Goal: Task Accomplishment & Management: Manage account settings

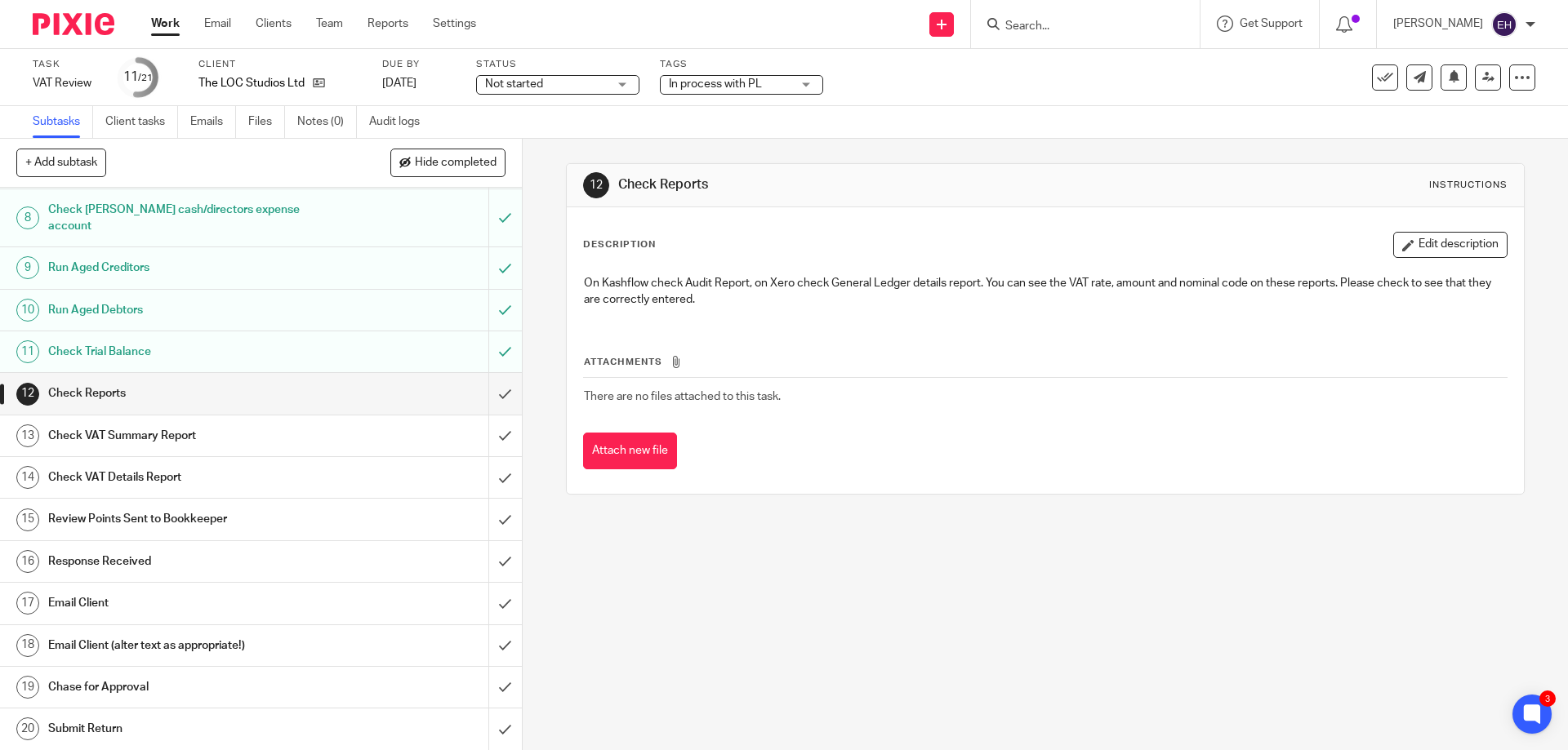
scroll to position [360, 0]
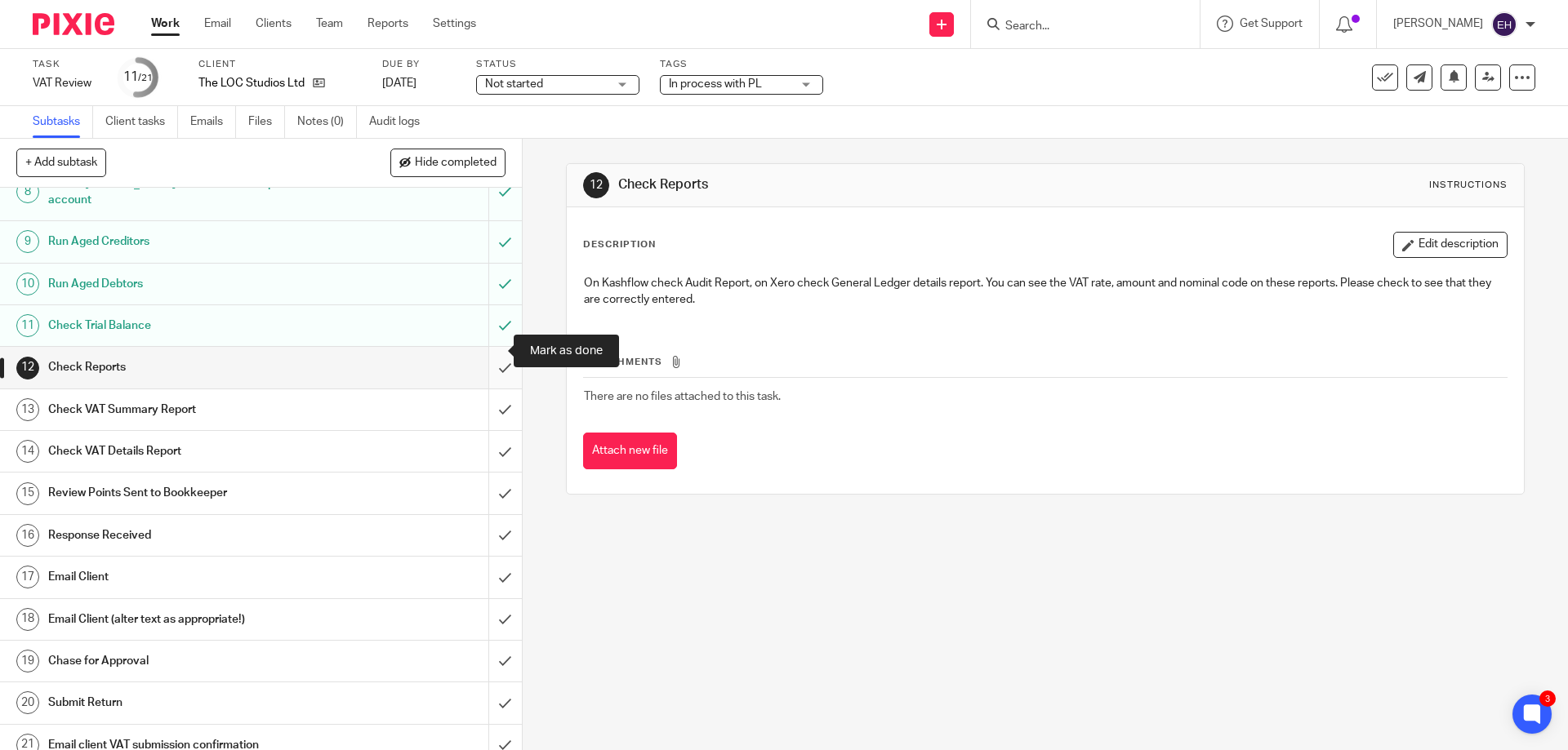
click at [494, 353] on input "submit" at bounding box center [261, 367] width 521 height 41
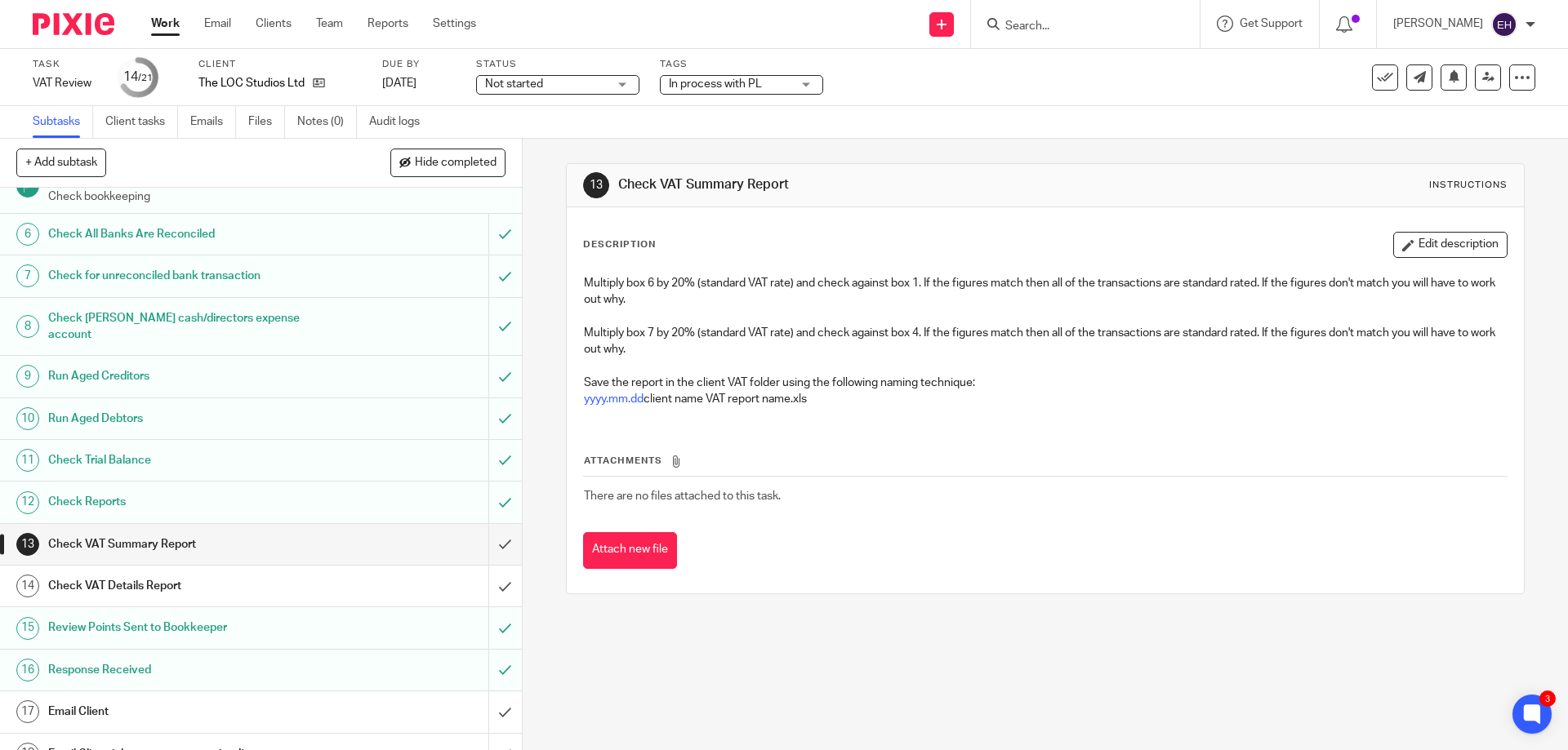
scroll to position [360, 0]
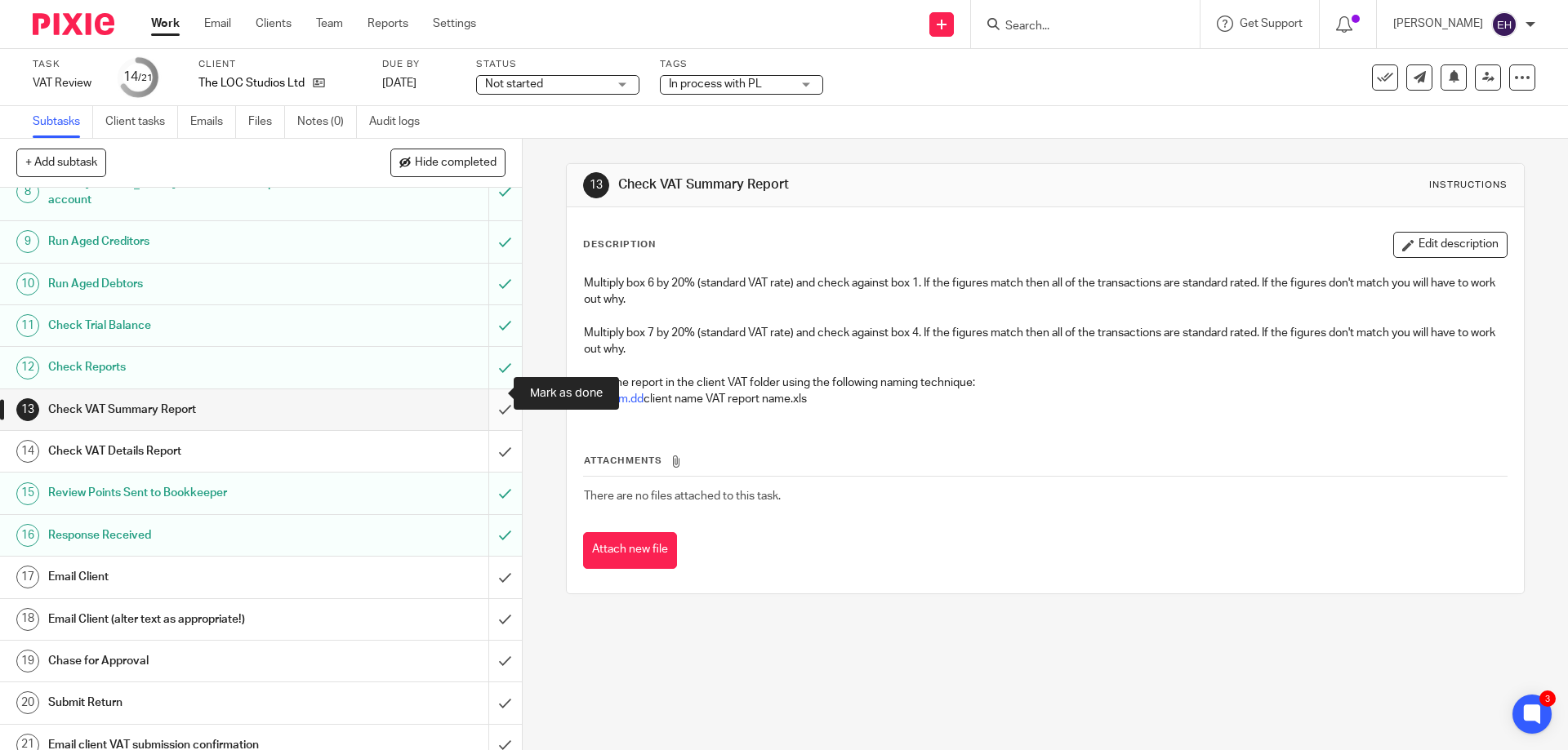
click at [489, 394] on input "submit" at bounding box center [261, 409] width 521 height 41
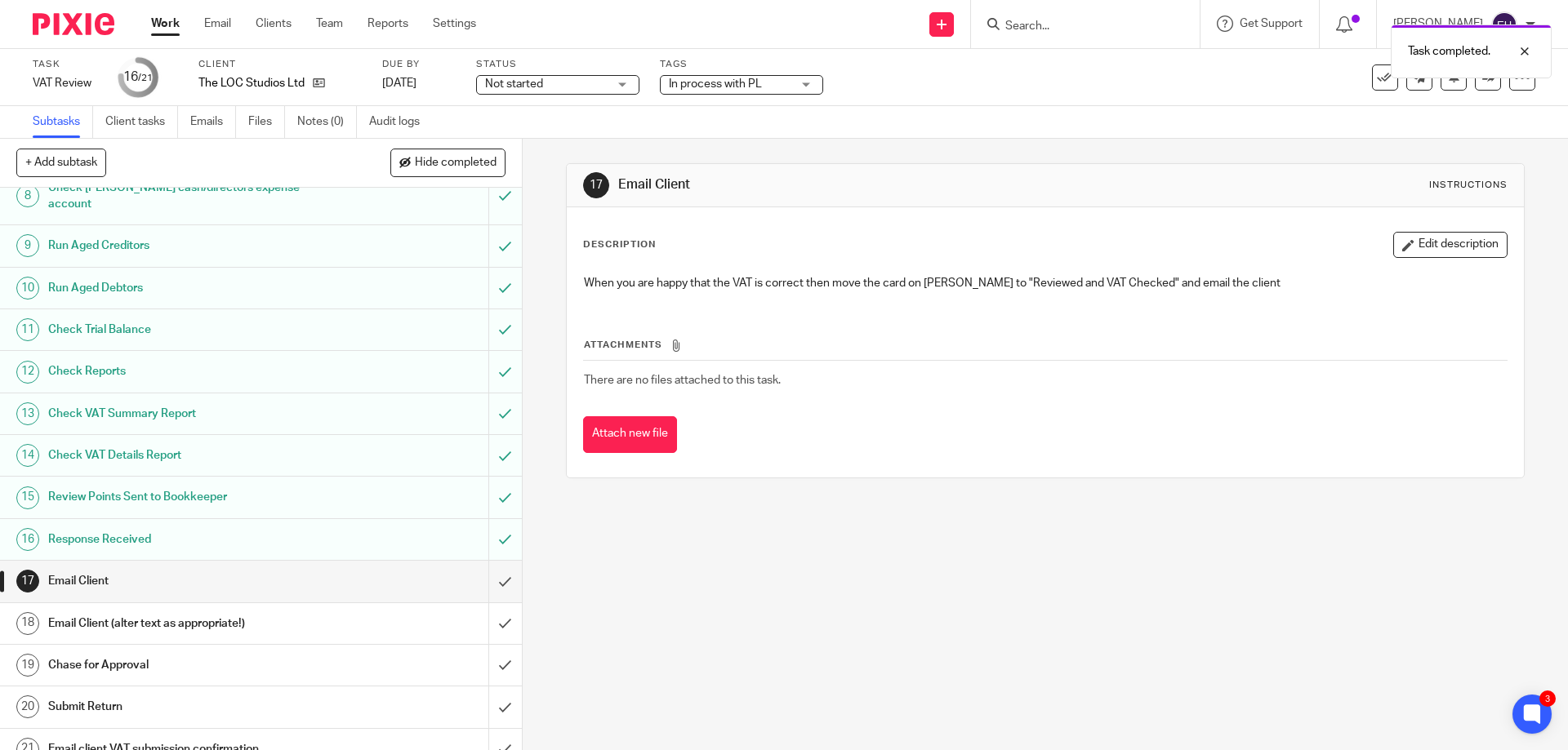
scroll to position [360, 0]
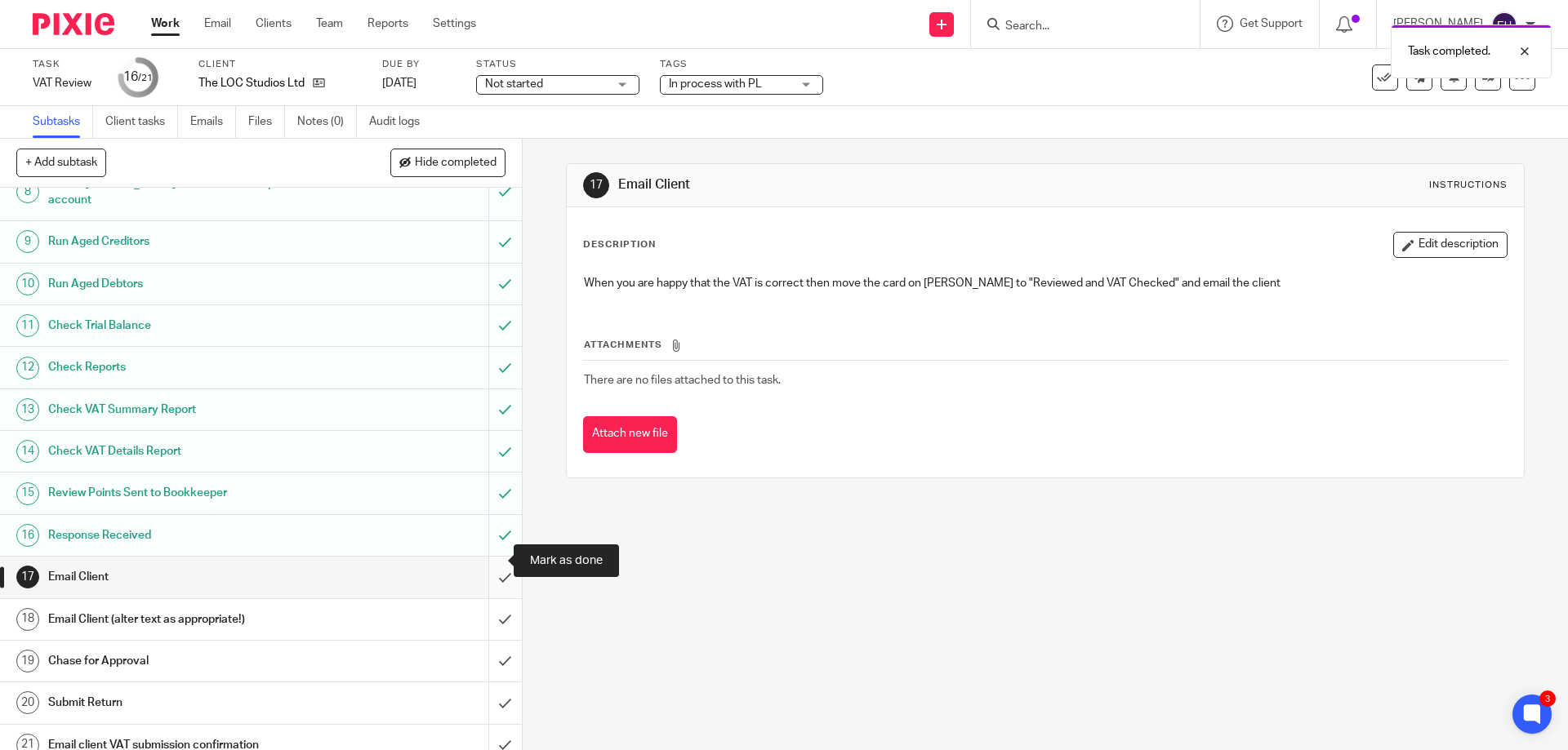
click at [499, 563] on input "submit" at bounding box center [261, 577] width 521 height 41
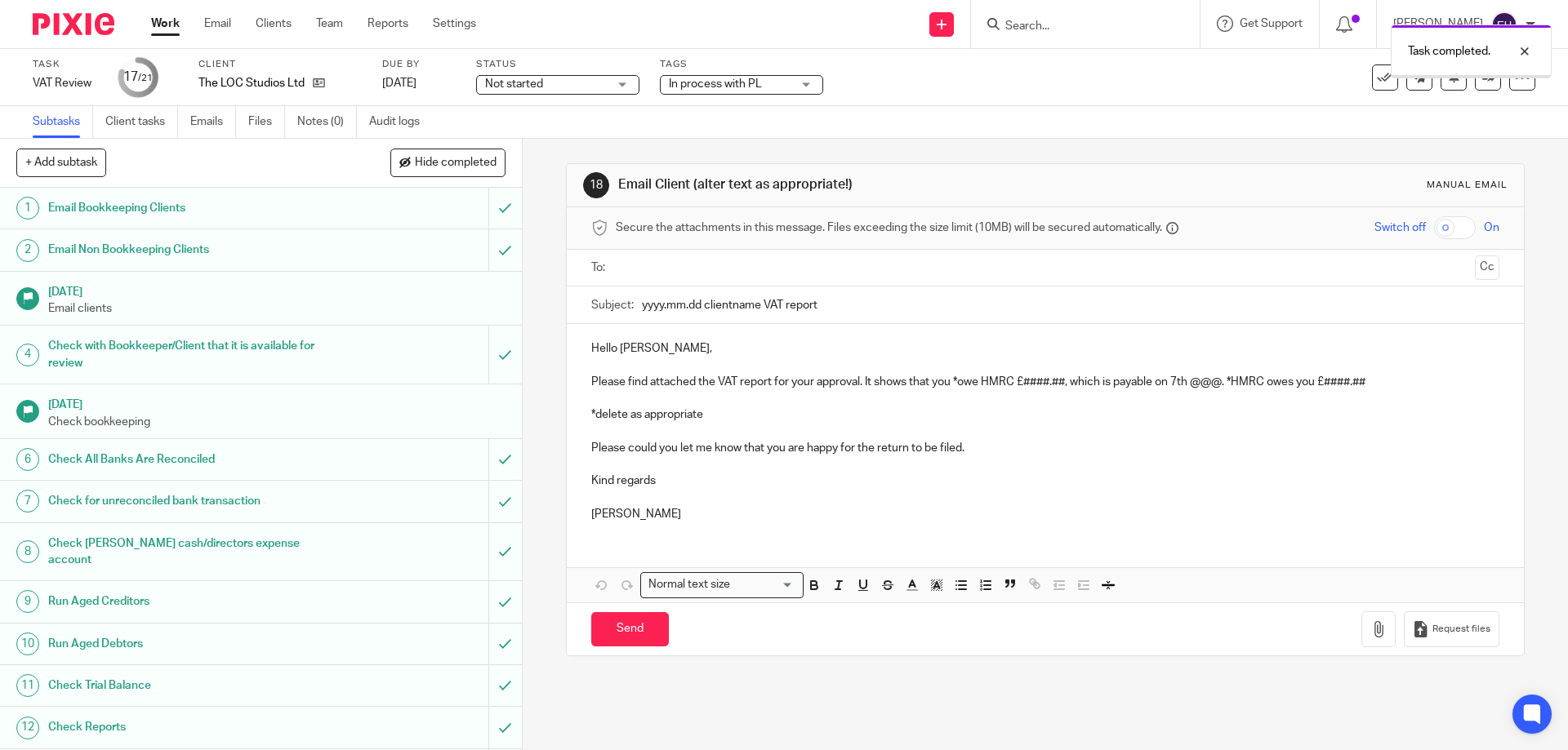
click at [734, 260] on input "text" at bounding box center [1044, 268] width 845 height 19
drag, startPoint x: 638, startPoint y: 307, endPoint x: 755, endPoint y: 307, distance: 117.0
click at [755, 307] on input "yyyy.mm.dd clientname VAT report" at bounding box center [1070, 308] width 856 height 37
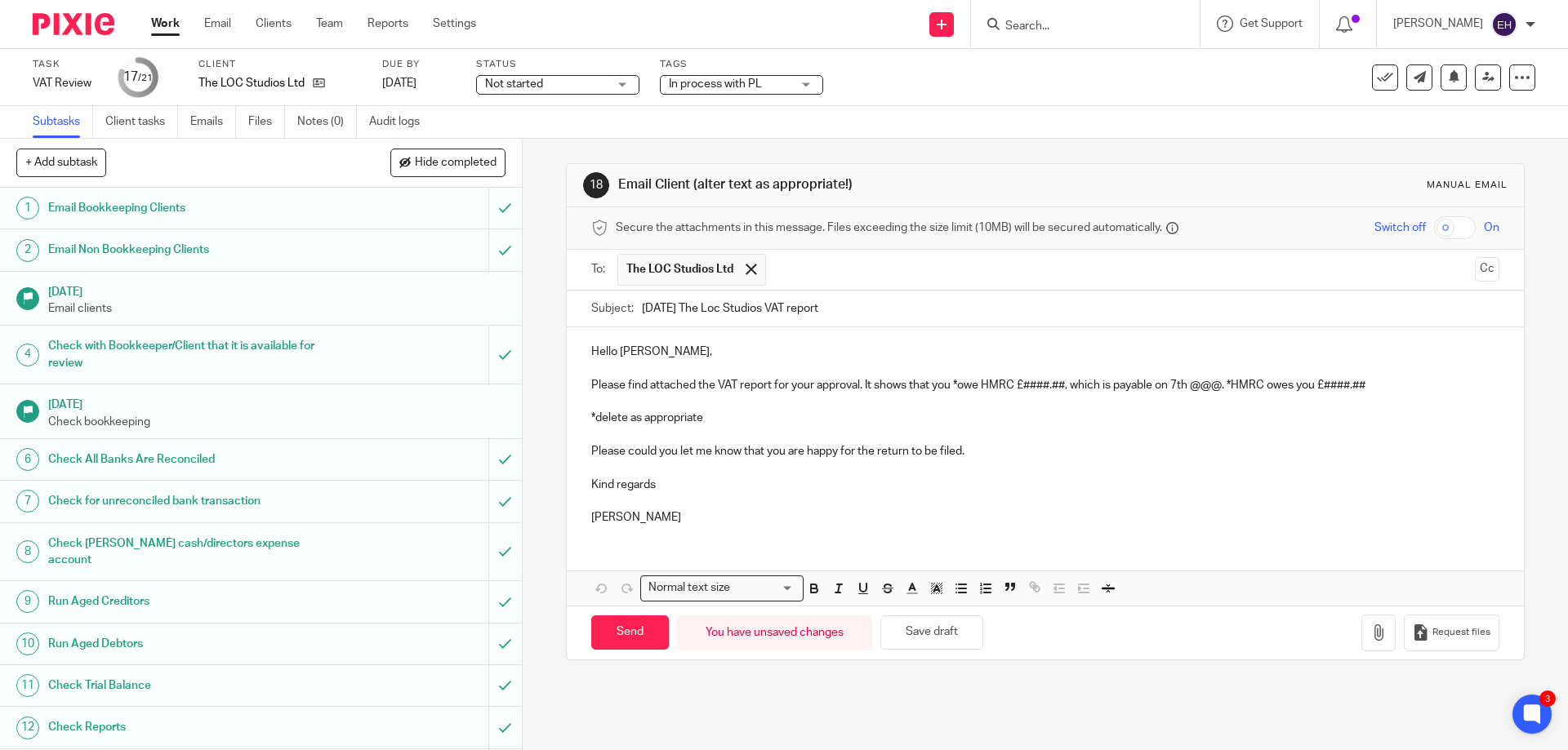
type input "2025.09.30 The Loc Studios VAT report"
click at [957, 385] on p "Please find attached the VAT report for your approval. It shows that you *owe H…" at bounding box center [1044, 385] width 907 height 16
drag, startPoint x: 1017, startPoint y: 388, endPoint x: 1064, endPoint y: 387, distance: 47.0
click at [1062, 387] on p "Please find attached the VAT report for your approval. It shows that you owe HM…" at bounding box center [1044, 385] width 907 height 16
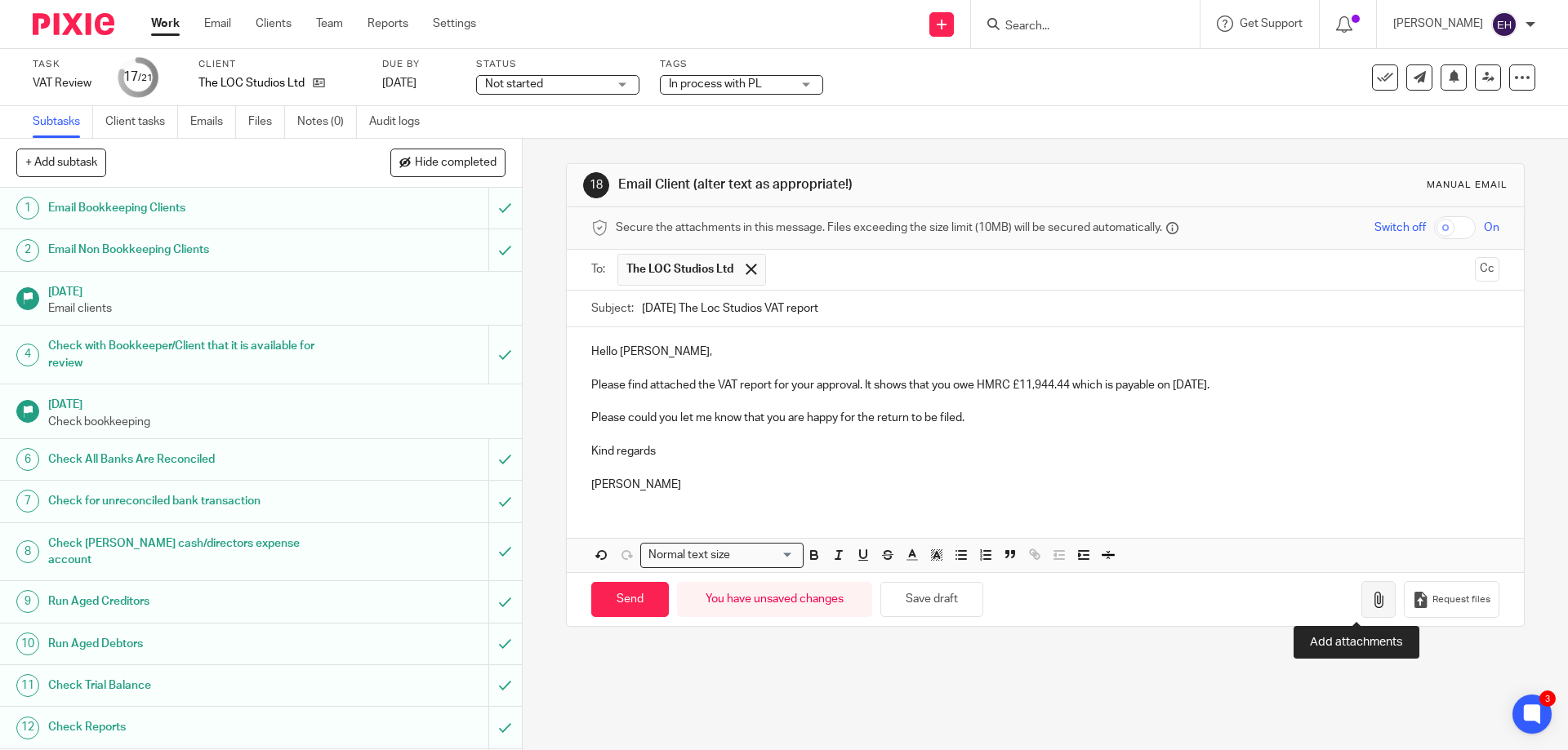
click at [1361, 604] on button "button" at bounding box center [1378, 599] width 35 height 37
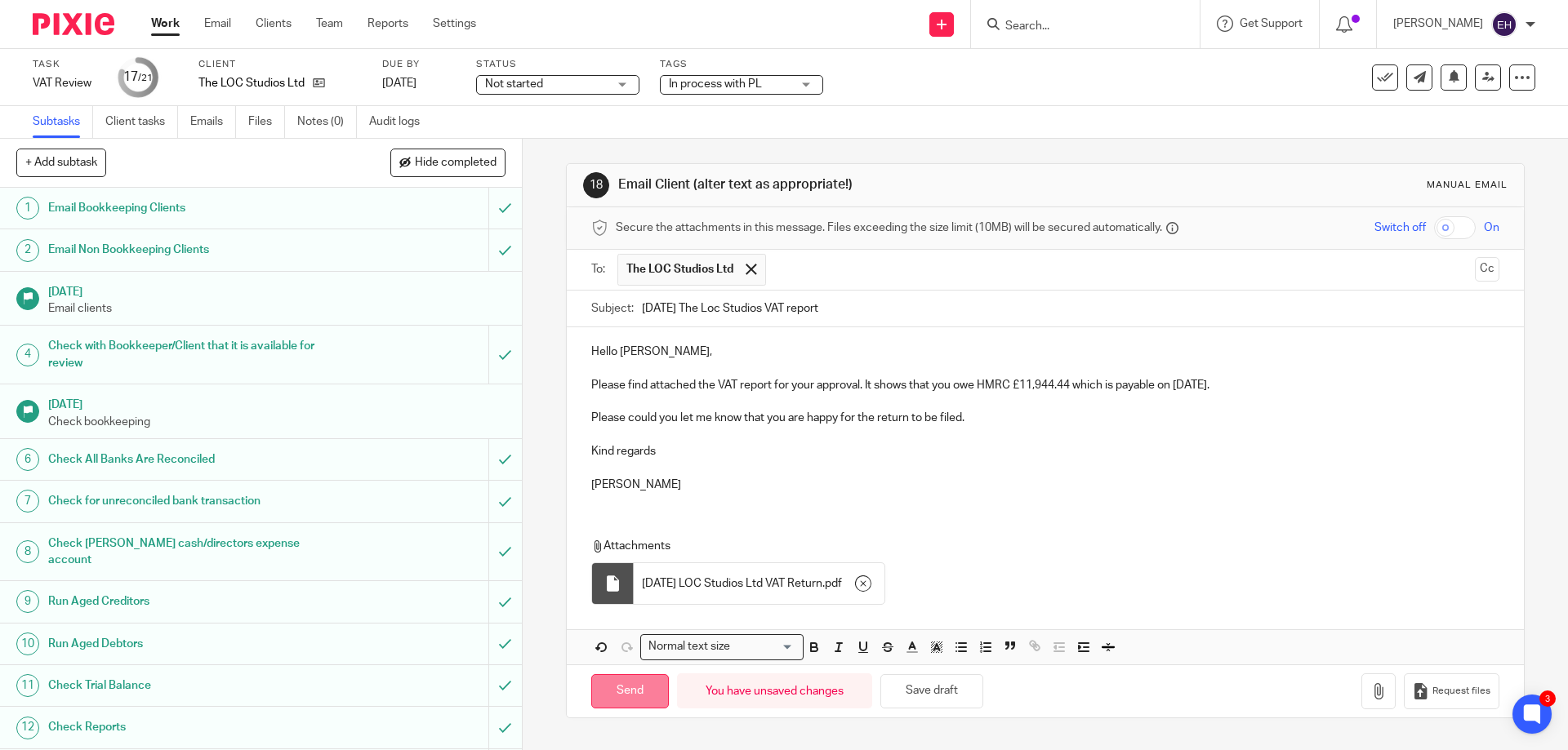
click at [612, 689] on input "Send" at bounding box center [629, 691] width 77 height 35
type input "Sent"
click at [720, 87] on span "In process with PL" at bounding box center [716, 84] width 93 height 12
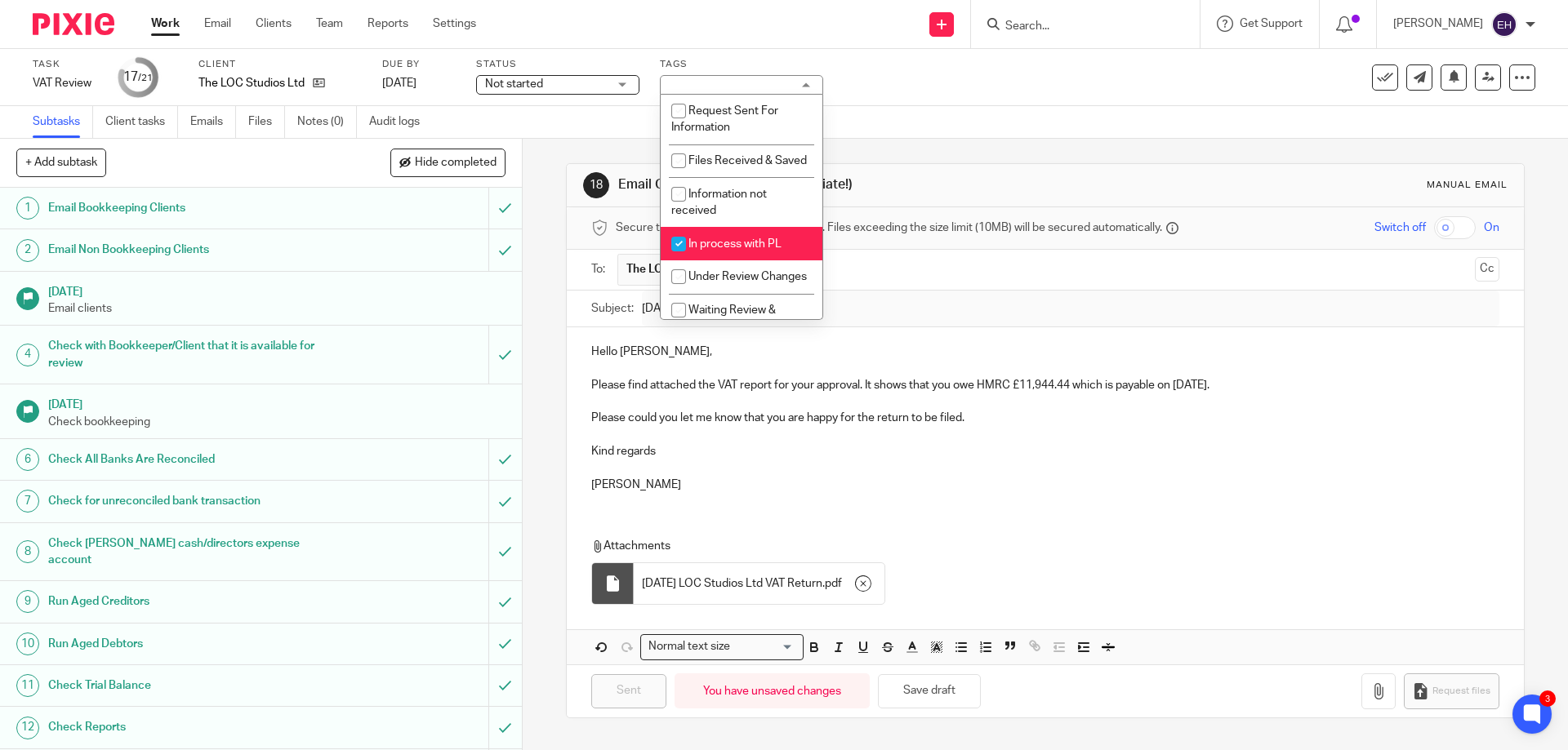
click at [741, 261] on li "In process with PL" at bounding box center [740, 244] width 162 height 34
checkbox input "false"
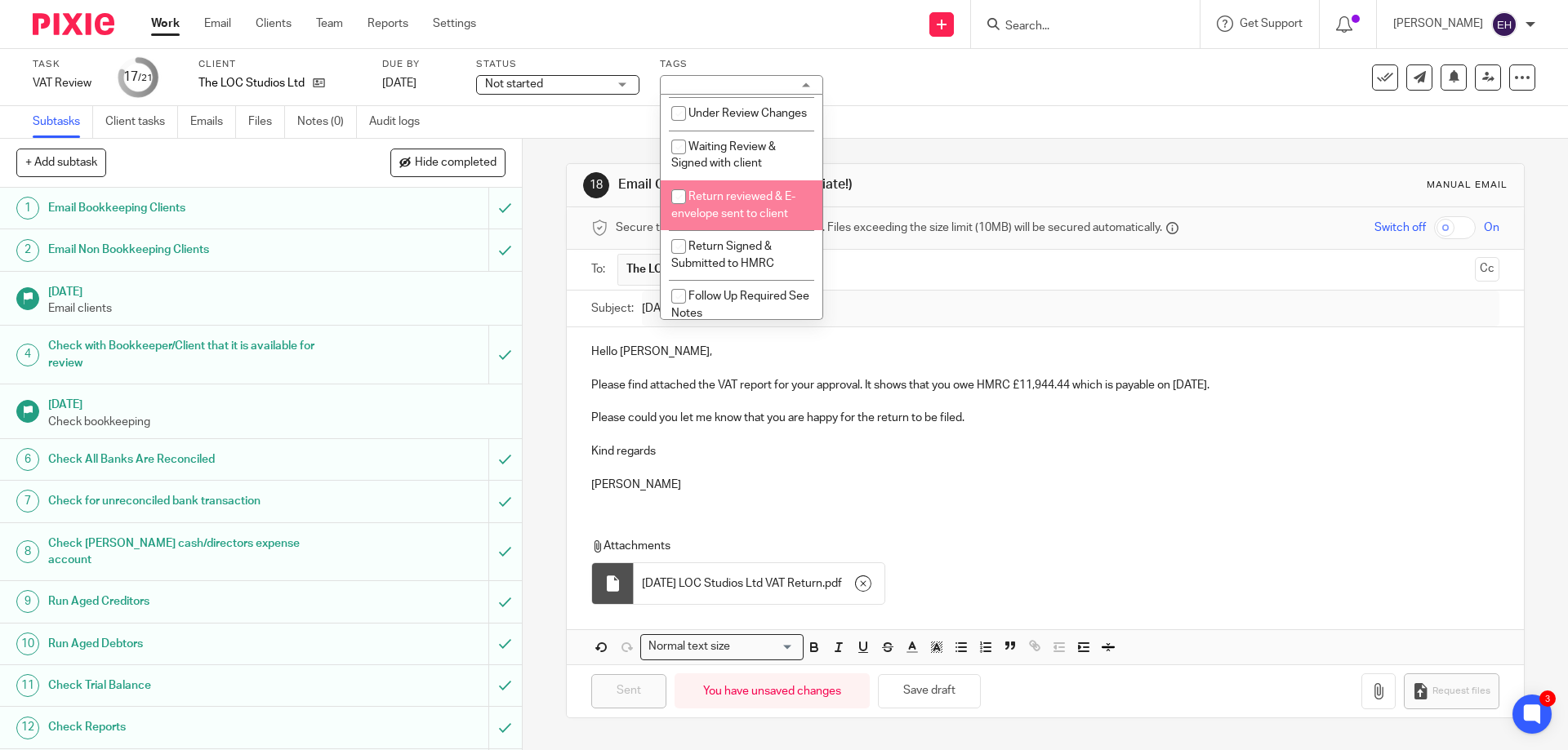
scroll to position [245, 0]
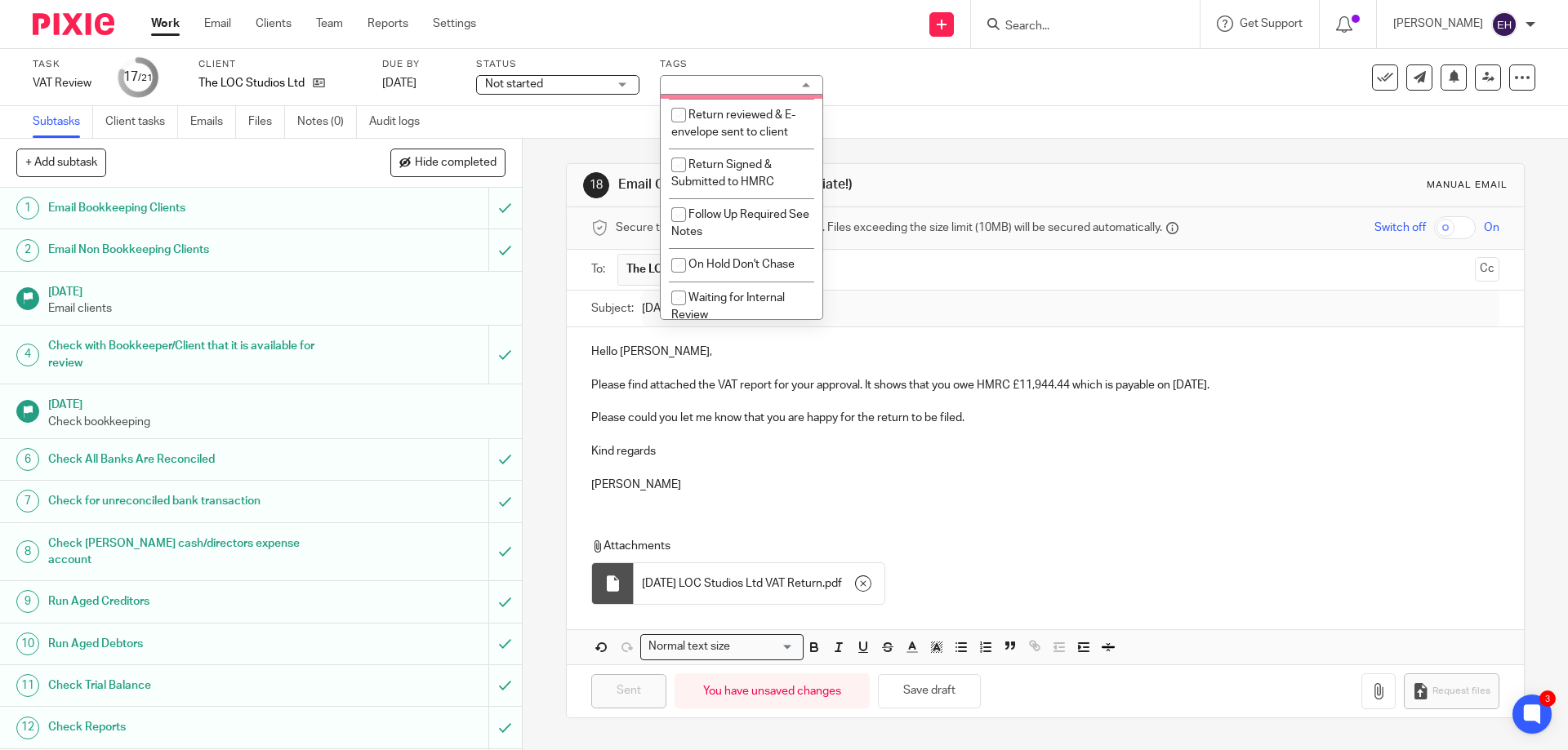
click at [717, 99] on li "Waiting Review & Signed with client" at bounding box center [740, 73] width 162 height 50
checkbox input "true"
click at [895, 100] on div "Task VAT Review Save VAT Review 17 /21 Client The LOC Studios Ltd Due by 15 Oct…" at bounding box center [784, 77] width 1568 height 57
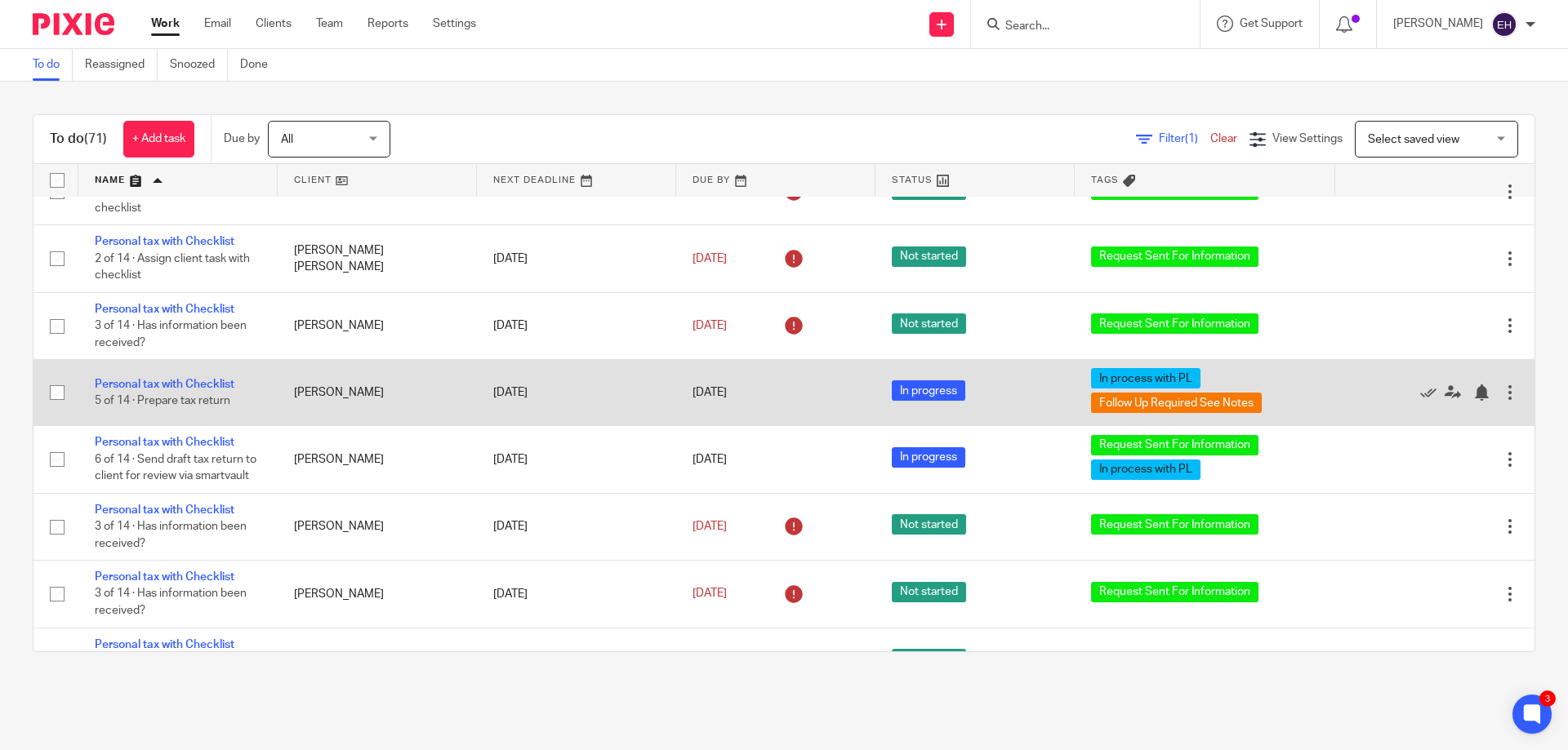
scroll to position [1877, 0]
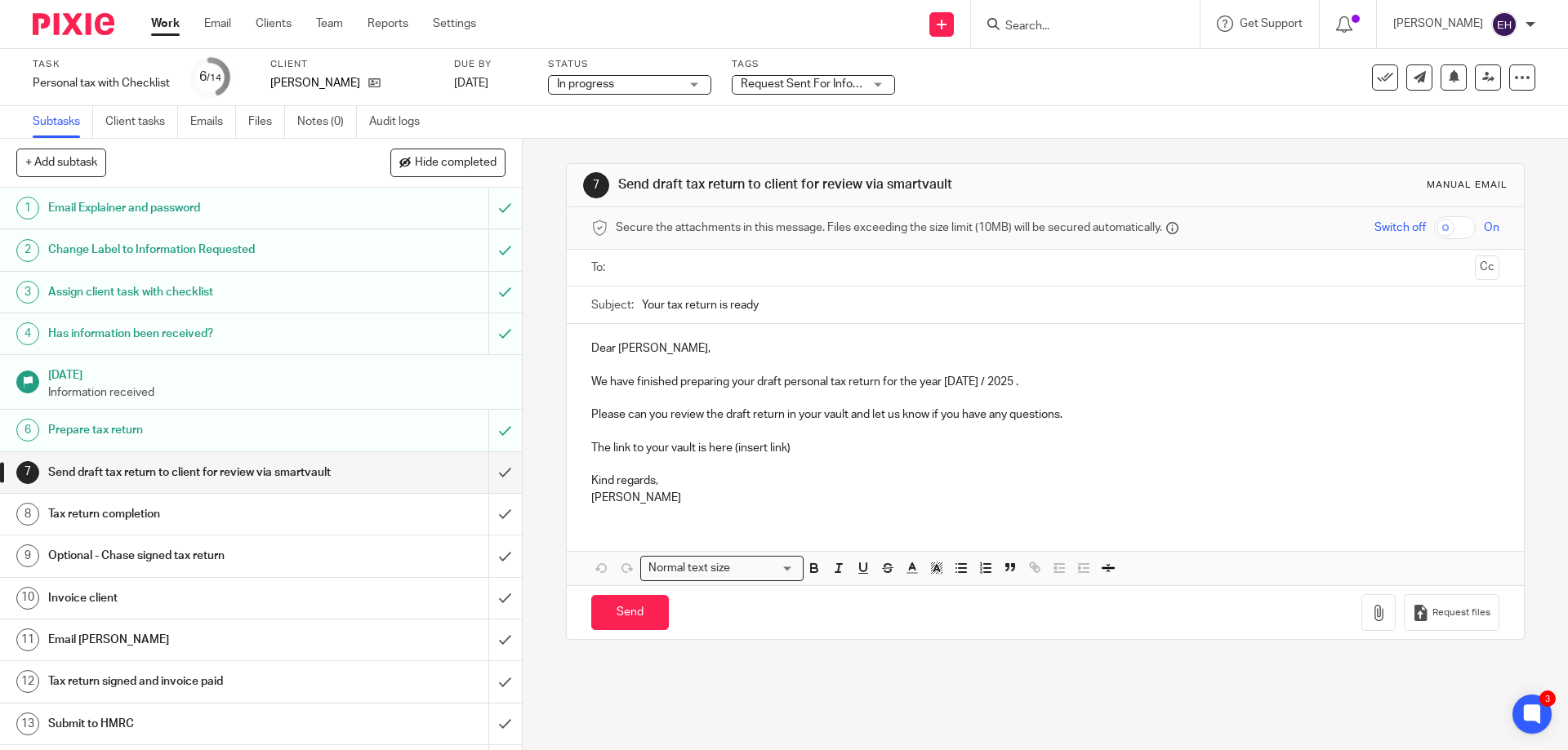
click at [758, 85] on span "Request Sent For Information + 1" at bounding box center [825, 84] width 169 height 12
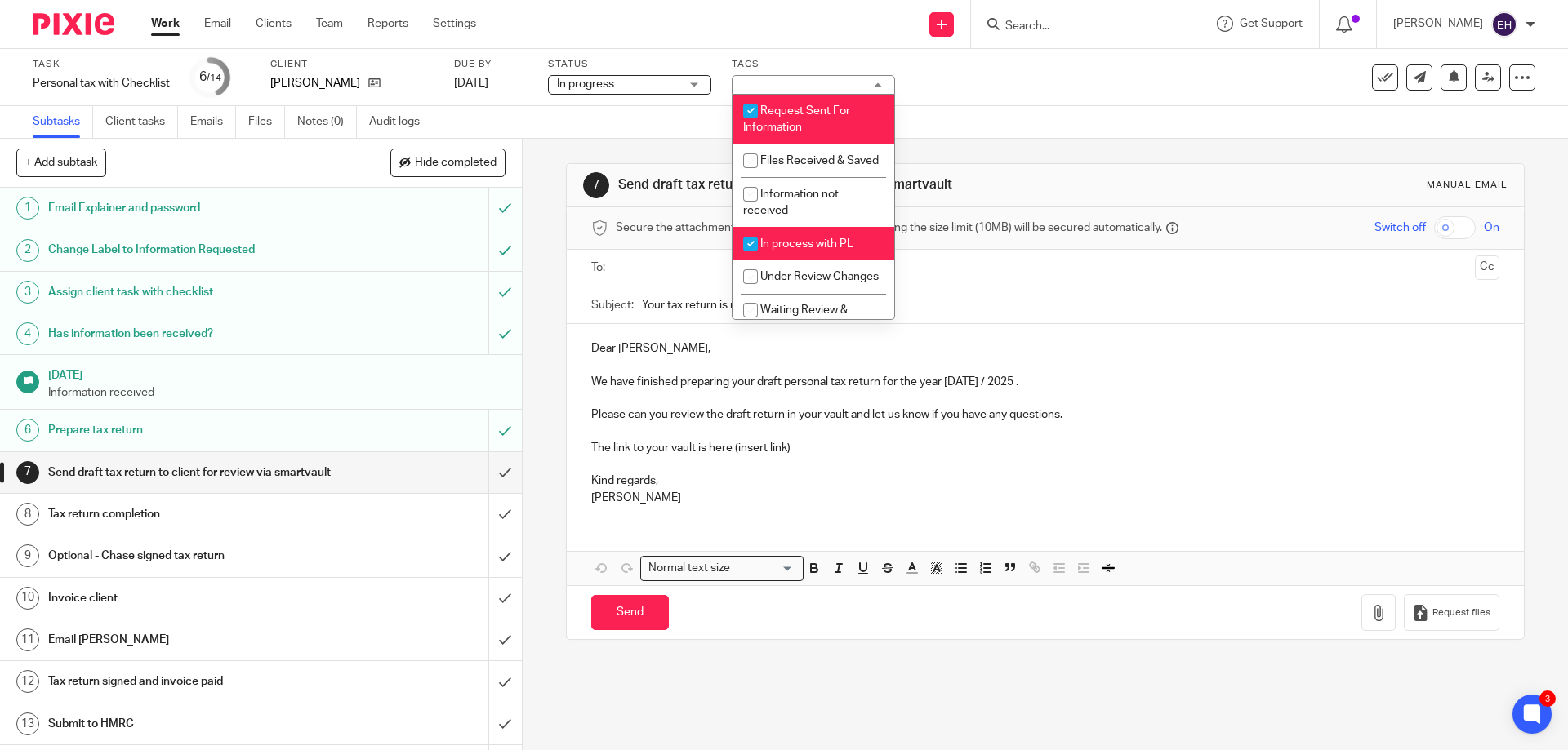
click at [759, 109] on input "checkbox" at bounding box center [749, 110] width 31 height 31
checkbox input "false"
click at [797, 250] on span "In process with PL" at bounding box center [807, 245] width 93 height 12
checkbox input "false"
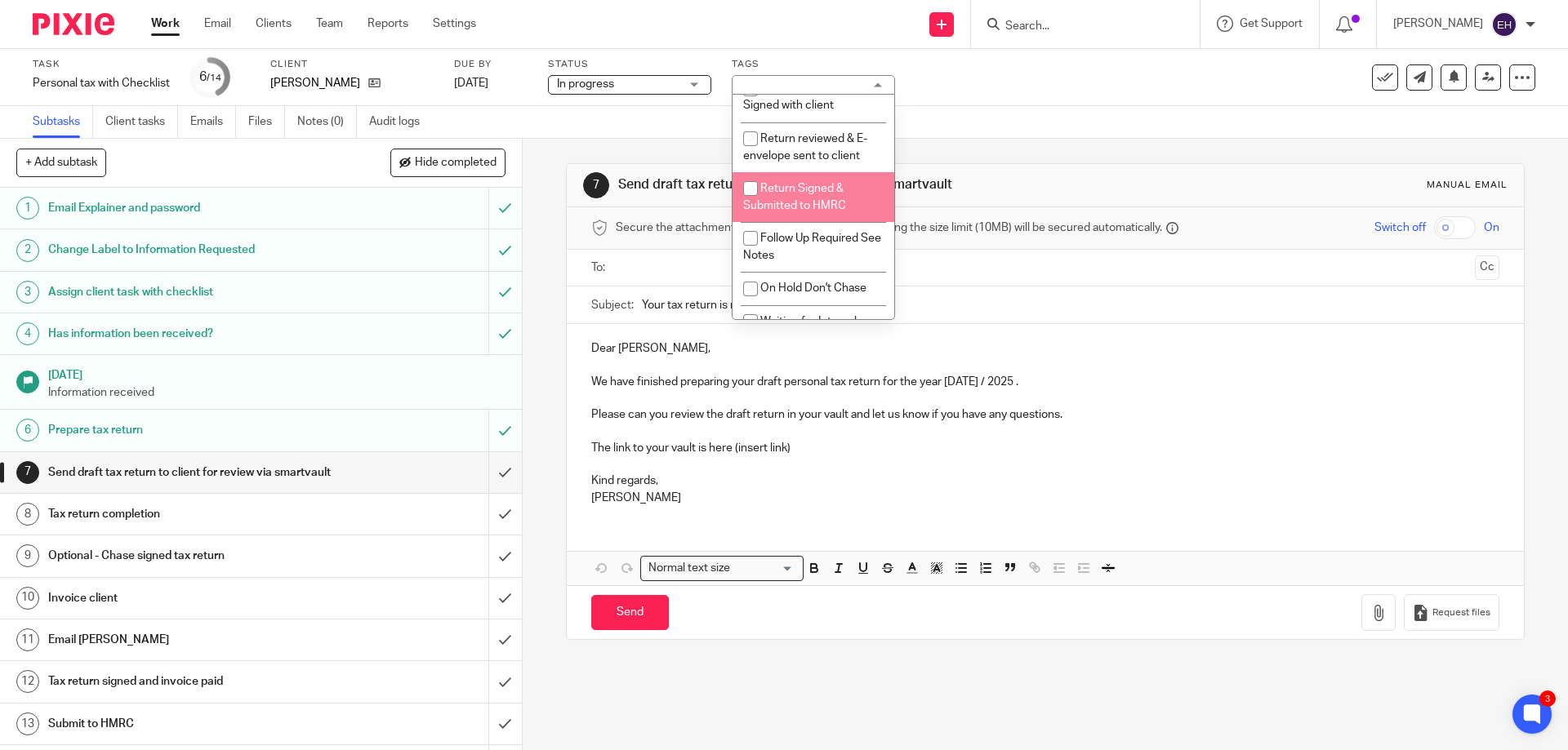
scroll to position [290, 0]
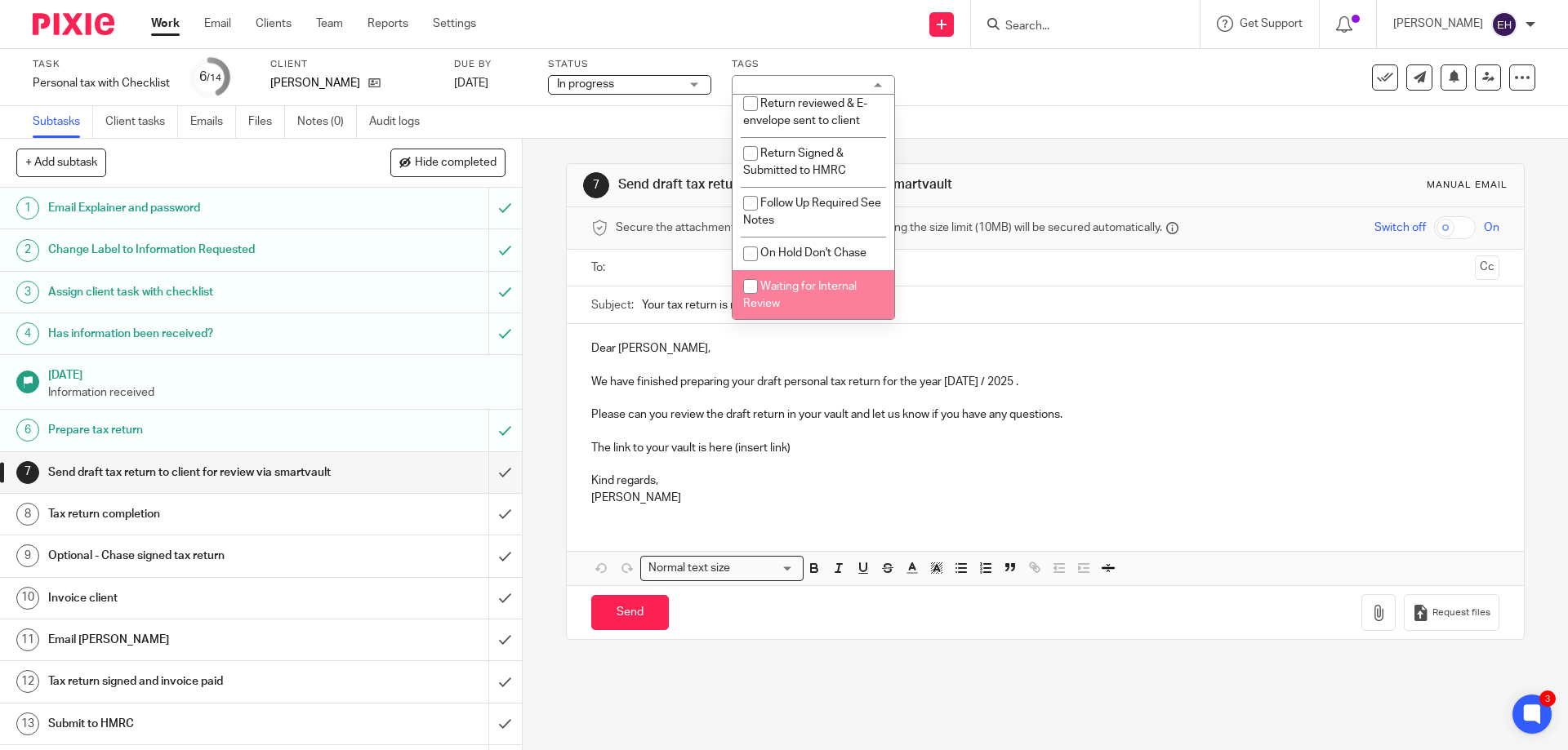
click at [809, 279] on li "Waiting for Internal Review" at bounding box center [813, 295] width 162 height 50
checkbox input "true"
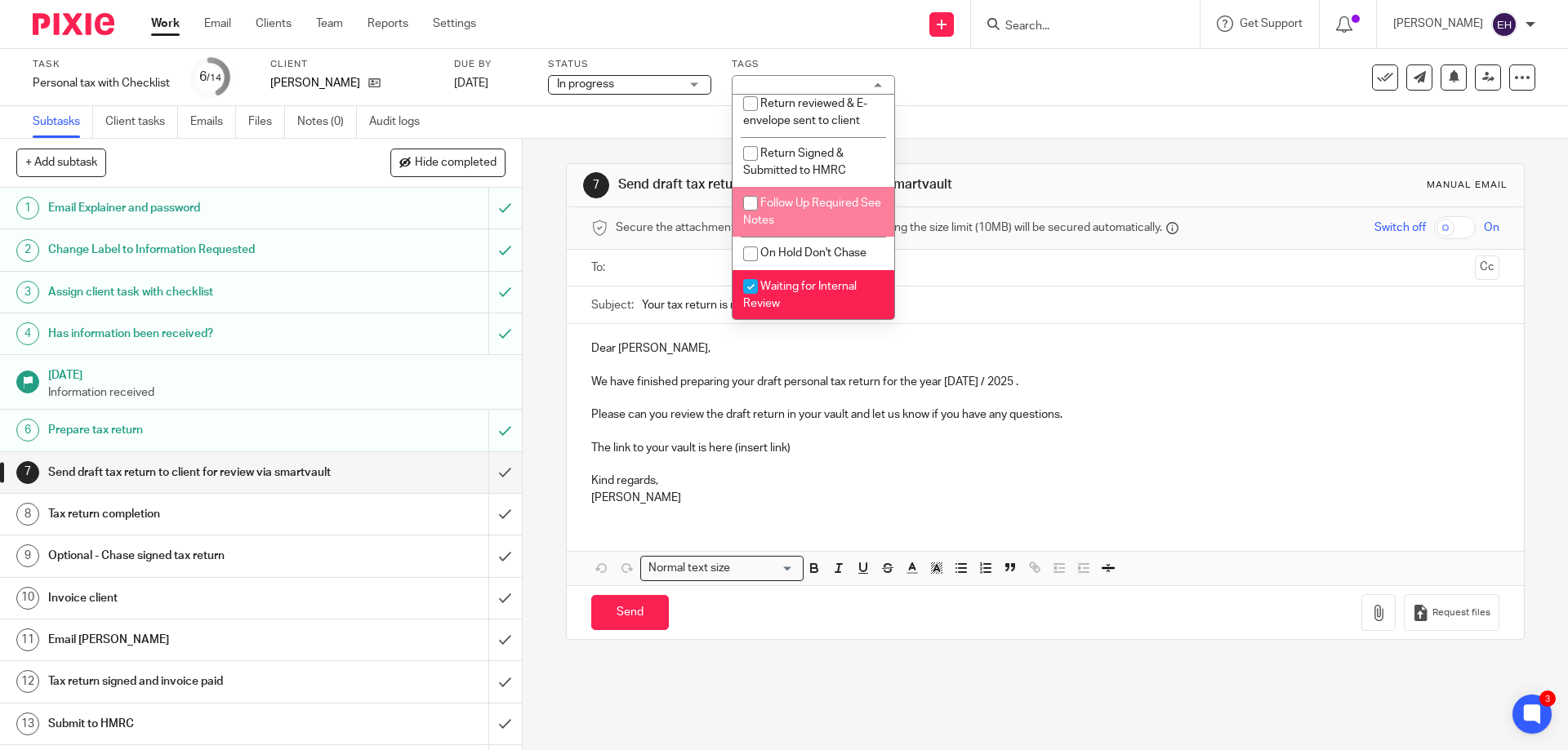
click at [1001, 123] on div "Subtasks Client tasks Emails Files Notes (0) Audit logs" at bounding box center [784, 122] width 1568 height 33
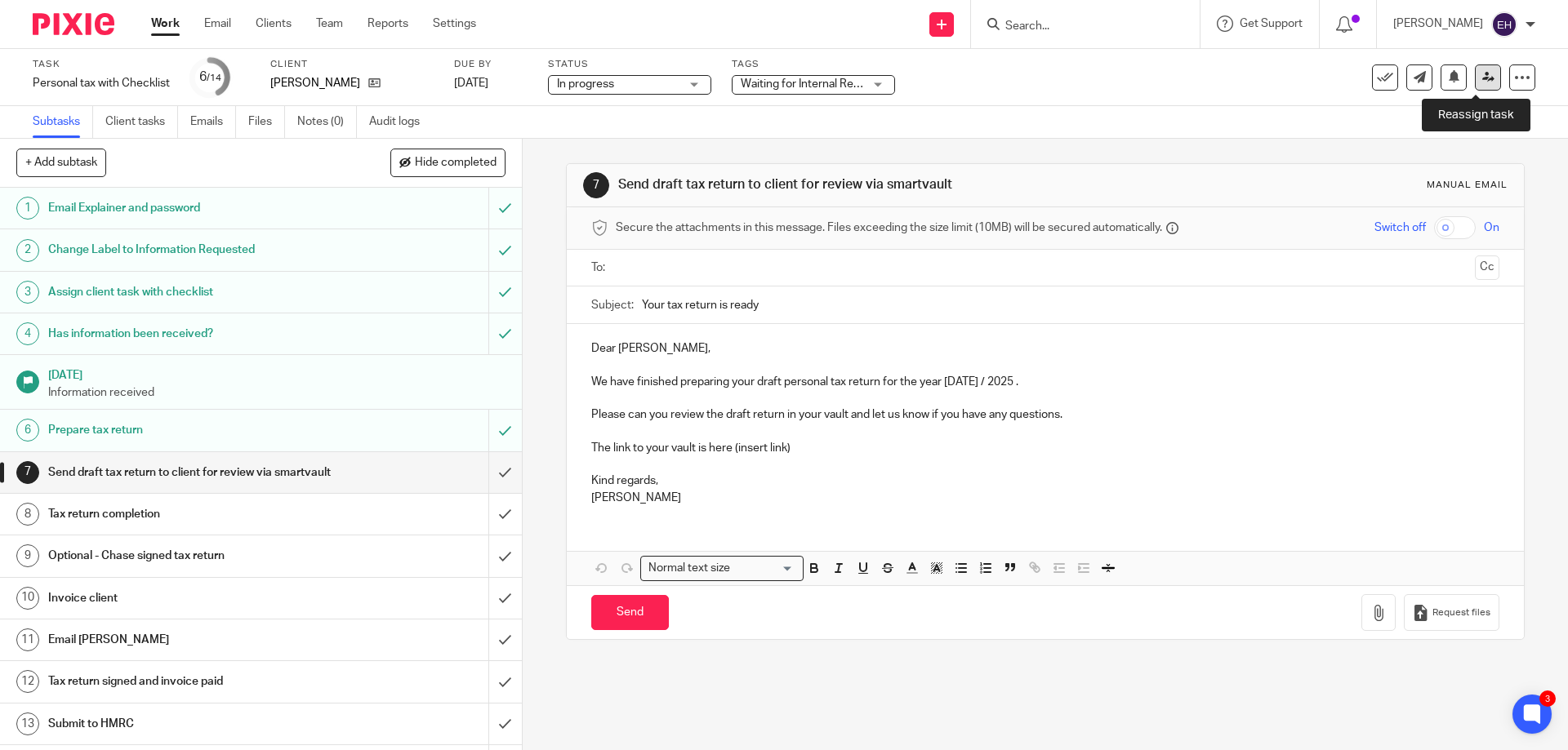
click at [1482, 74] on icon at bounding box center [1488, 77] width 12 height 12
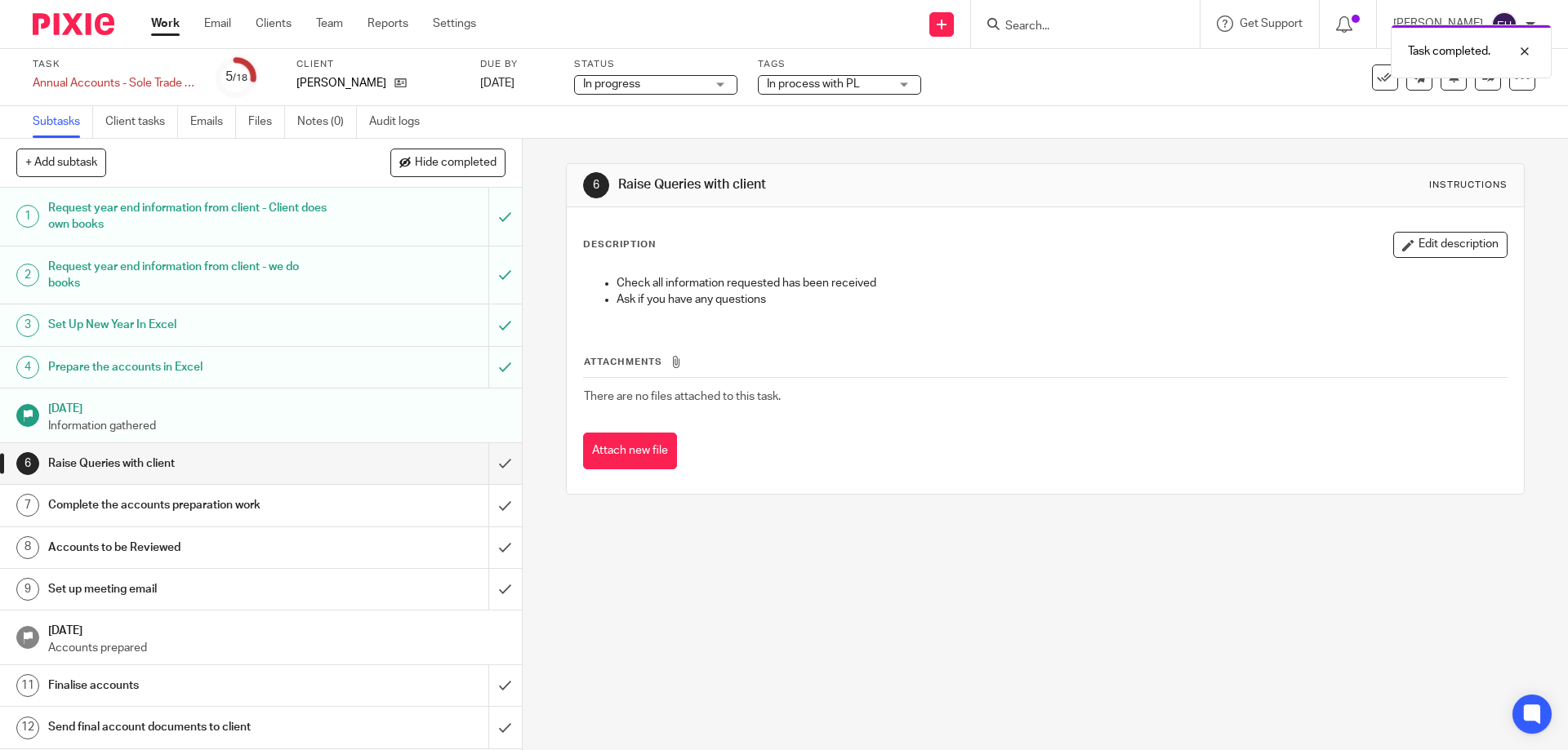
click at [784, 90] on span "In process with PL" at bounding box center [829, 84] width 123 height 17
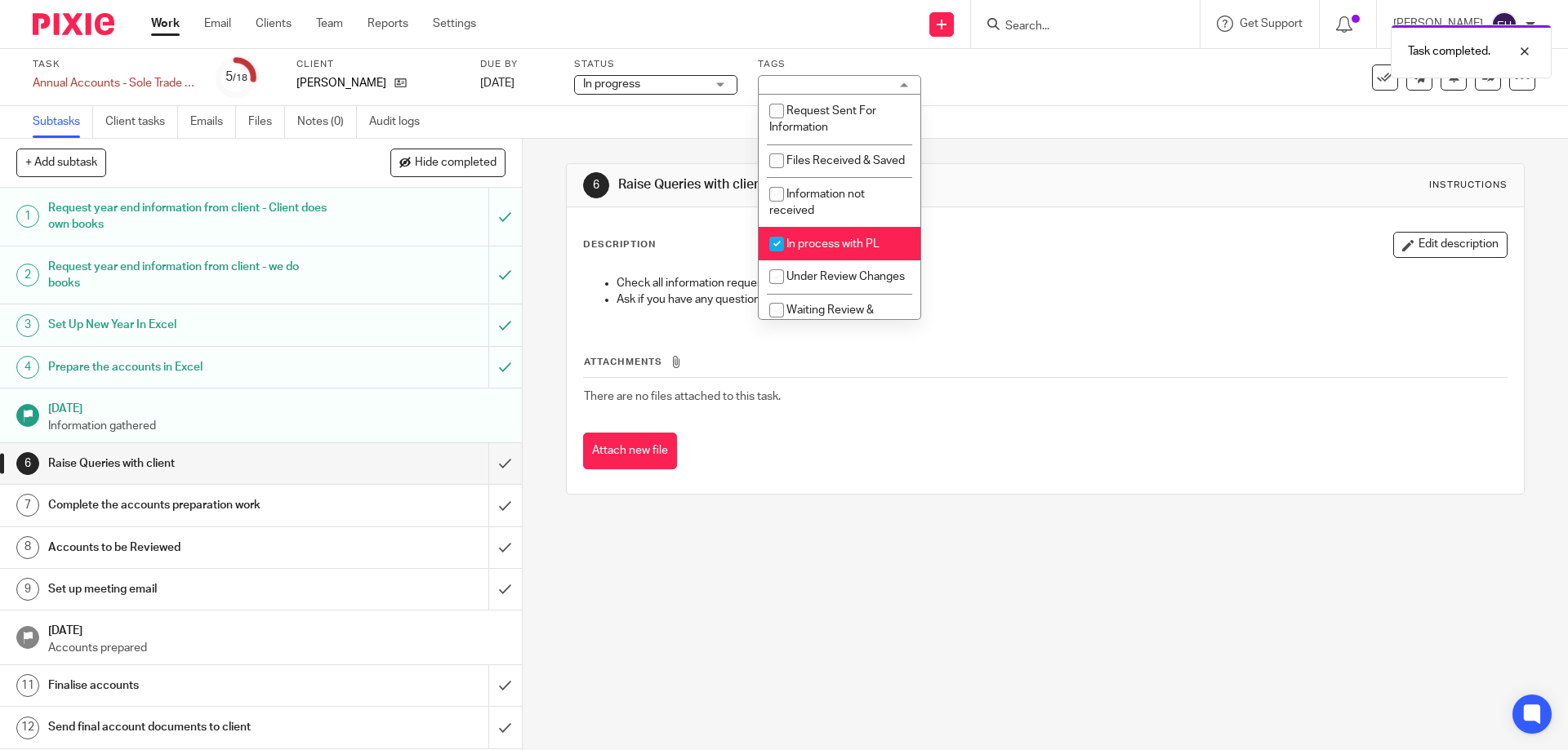
click at [804, 250] on span "In process with PL" at bounding box center [833, 245] width 93 height 12
checkbox input "false"
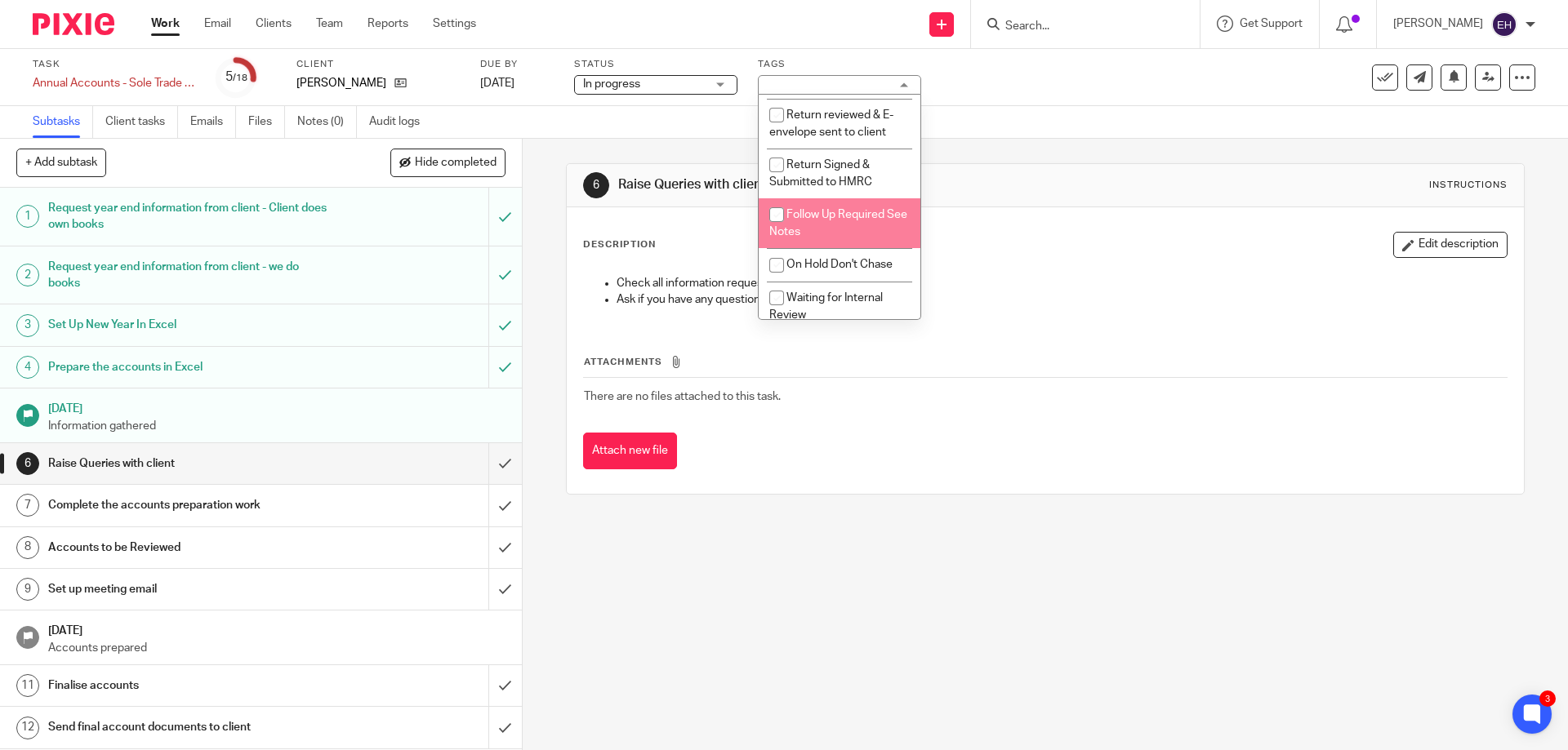
scroll to position [290, 0]
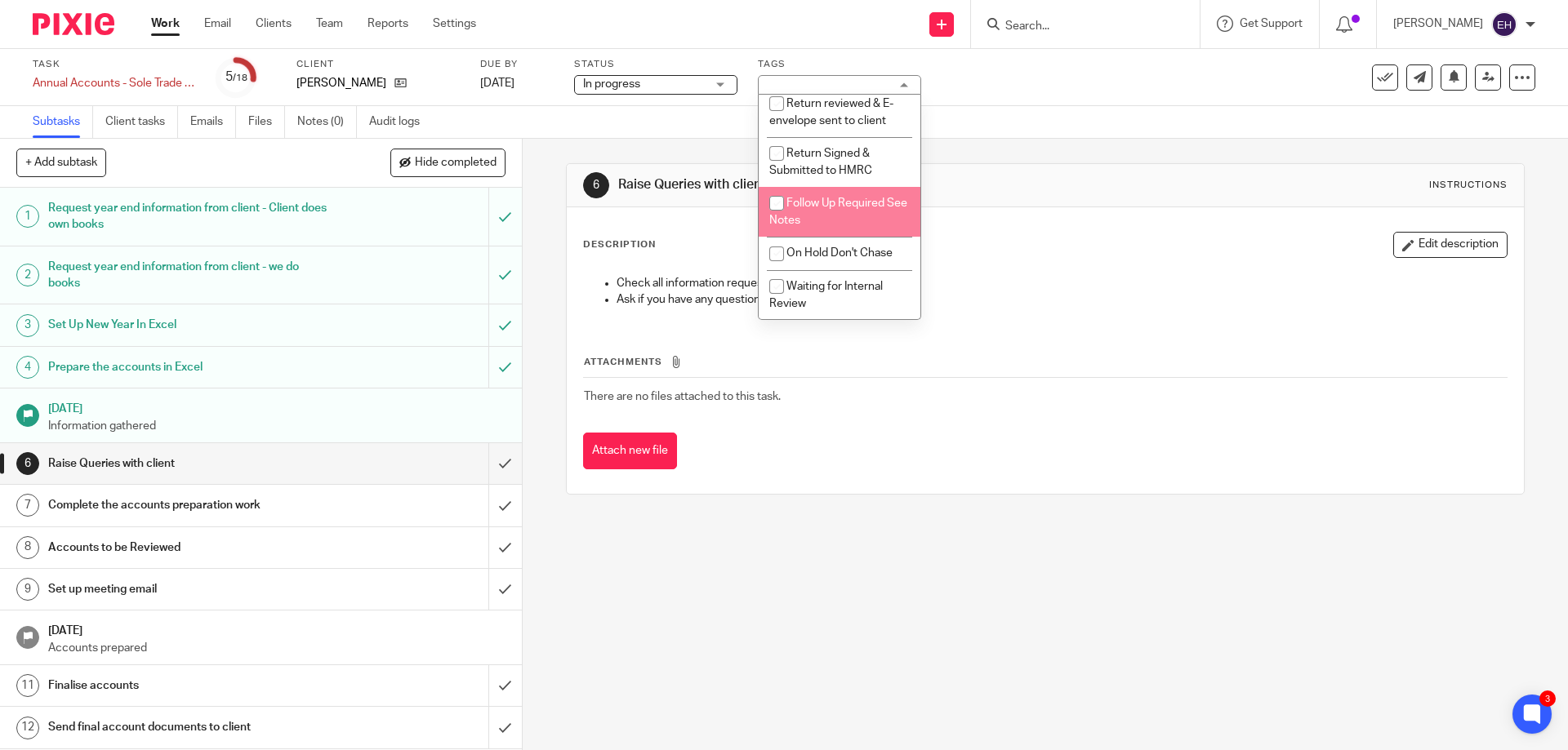
click at [772, 198] on input "checkbox" at bounding box center [776, 202] width 31 height 31
checkbox input "true"
click at [567, 121] on div "Subtasks Client tasks Emails Files Notes (0) Audit logs" at bounding box center [784, 122] width 1568 height 33
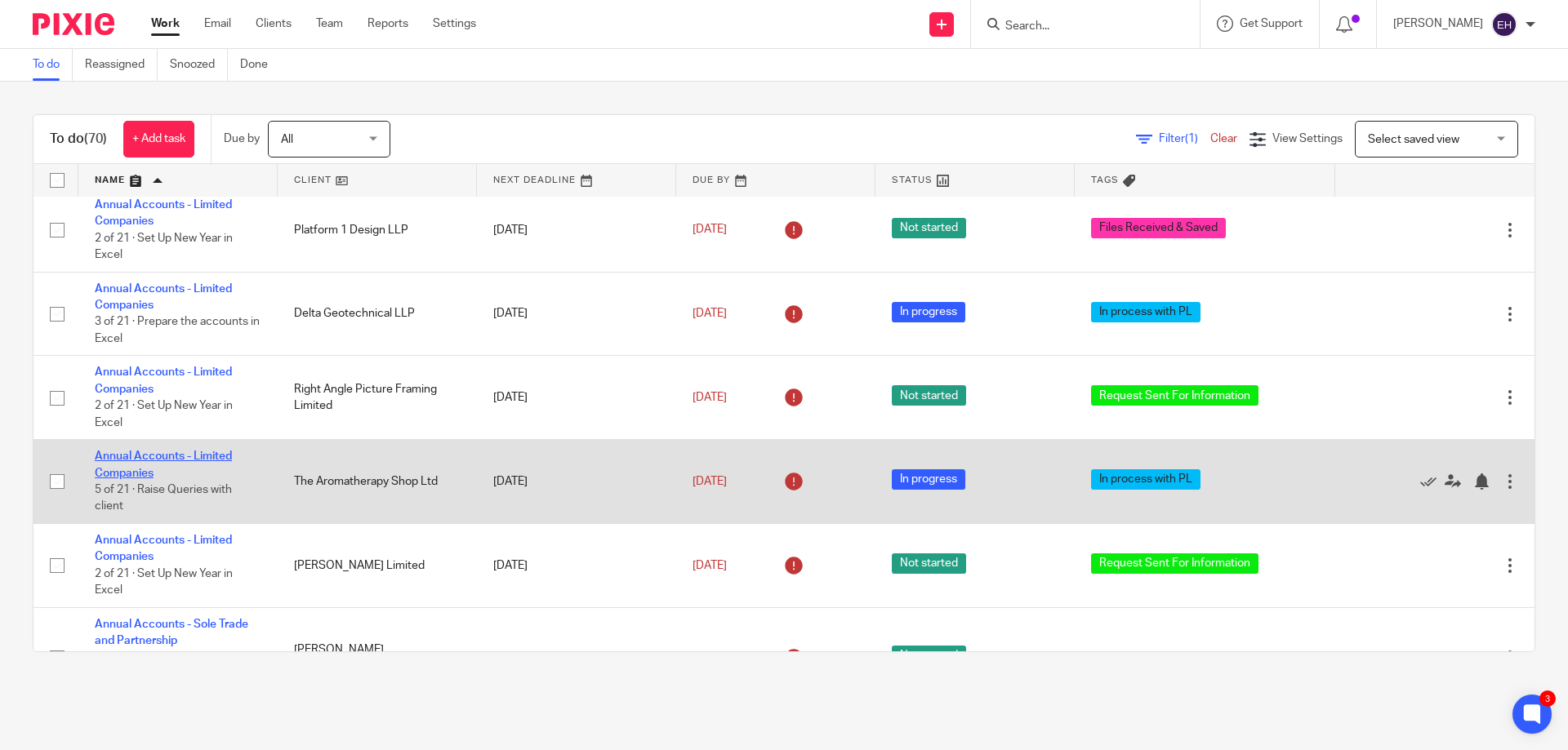
scroll to position [734, 0]
